Goal: Task Accomplishment & Management: Manage account settings

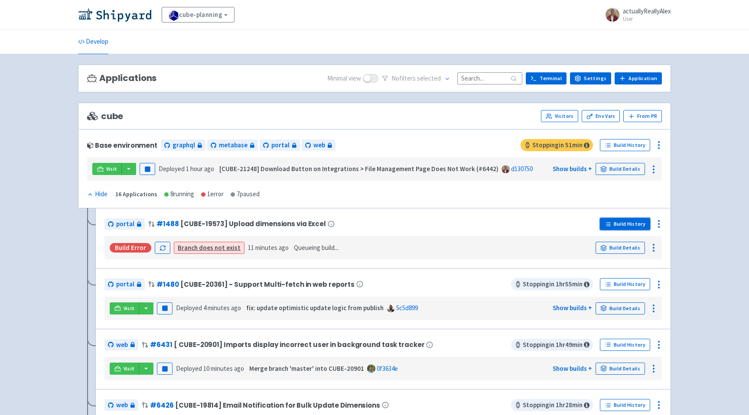
click at [634, 225] on link "Build History" at bounding box center [625, 224] width 50 height 12
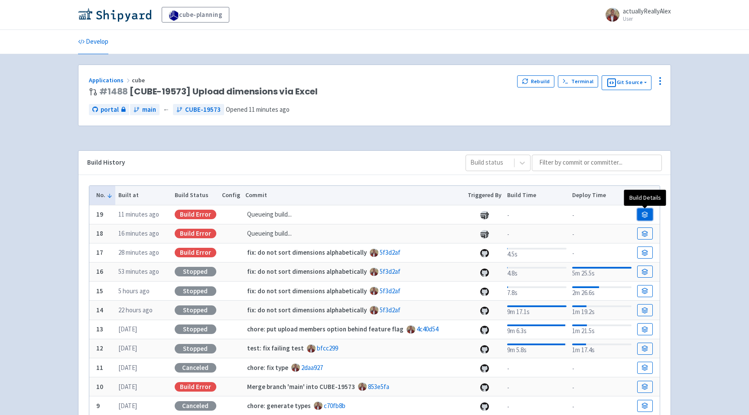
click at [647, 217] on icon at bounding box center [646, 216] width 6 height 1
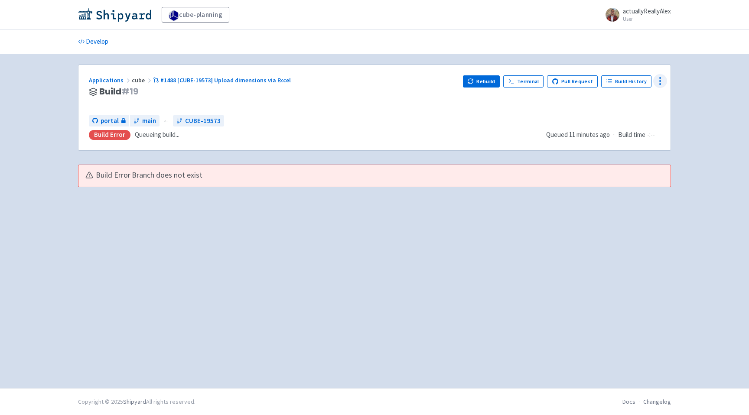
click at [665, 77] on icon at bounding box center [660, 81] width 10 height 10
click at [647, 101] on span "Configure" at bounding box center [628, 101] width 58 height 12
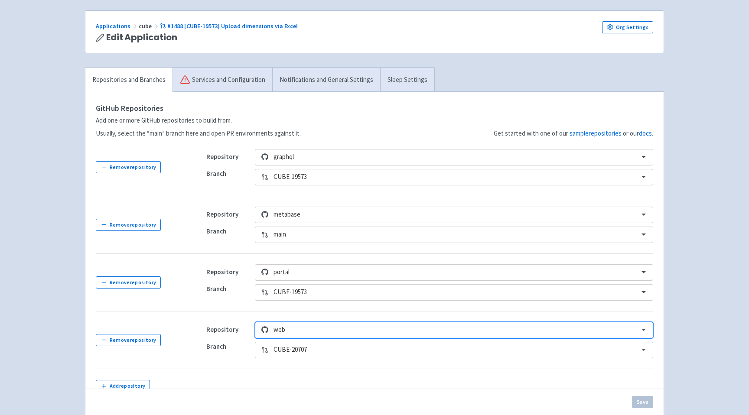
scroll to position [56, 0]
click at [298, 352] on div "CUBE-20707" at bounding box center [454, 348] width 399 height 16
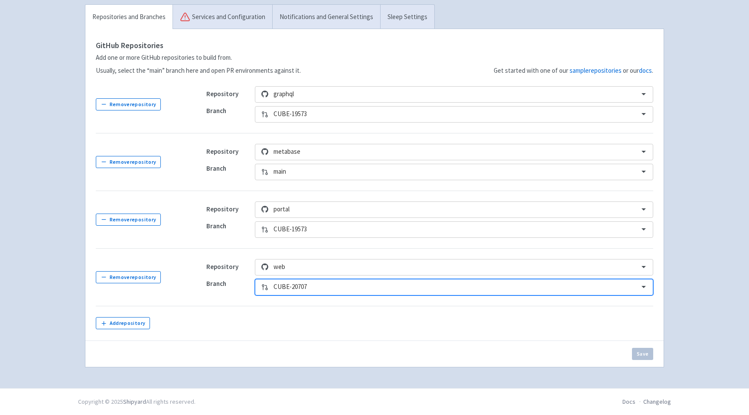
scroll to position [117, 0]
click at [347, 290] on div "option CUBE-20707, selected. Select is focused ,type to refine list, press Down…" at bounding box center [454, 287] width 399 height 16
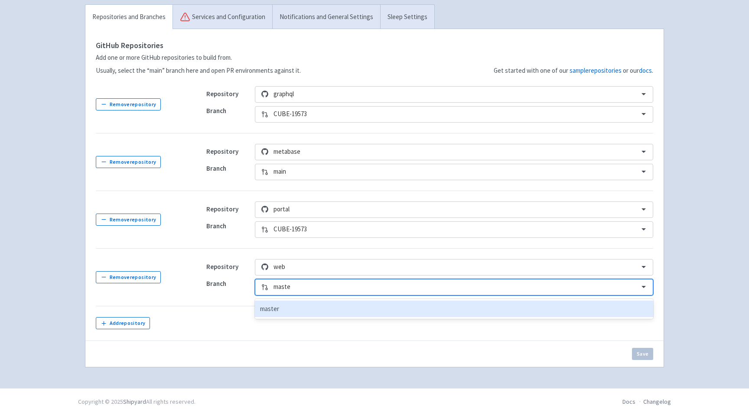
type input "master"
click at [335, 310] on div "master" at bounding box center [454, 309] width 399 height 17
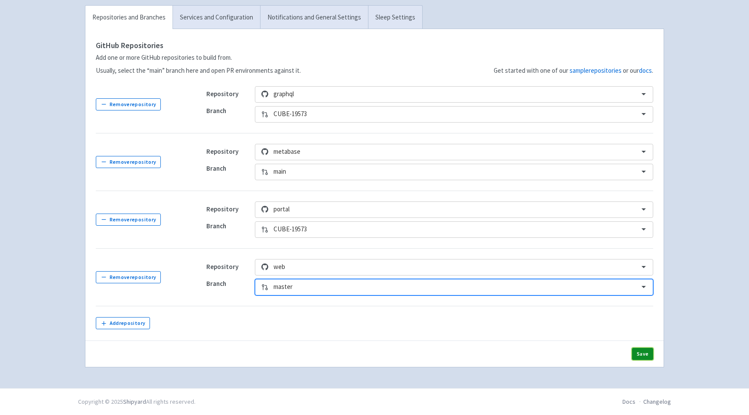
click at [642, 356] on button "Save" at bounding box center [642, 354] width 21 height 12
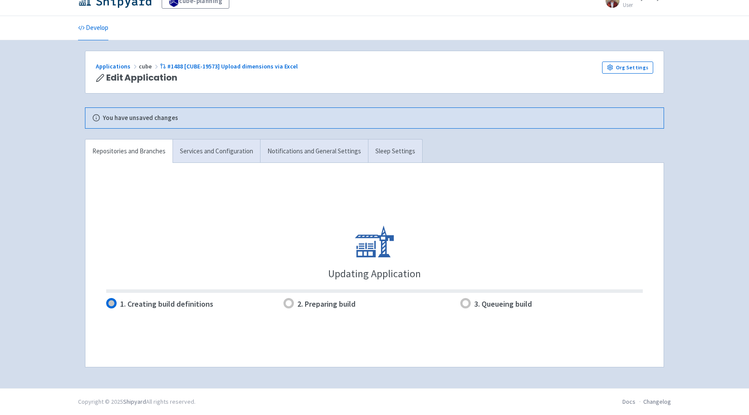
scroll to position [14, 0]
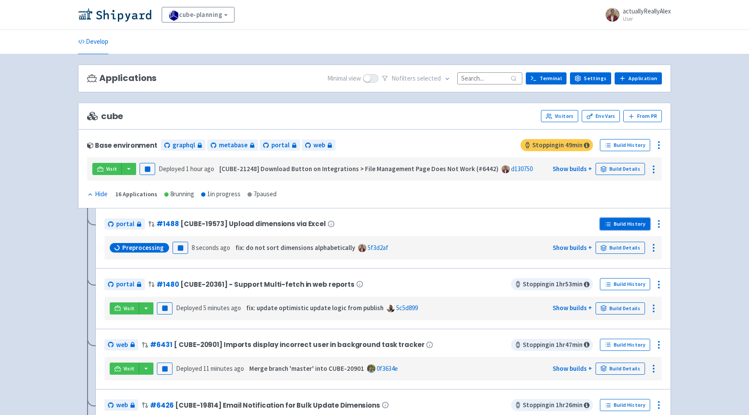
click at [640, 228] on link "Build History" at bounding box center [625, 224] width 50 height 12
